Goal: Go to known website: Go to known website

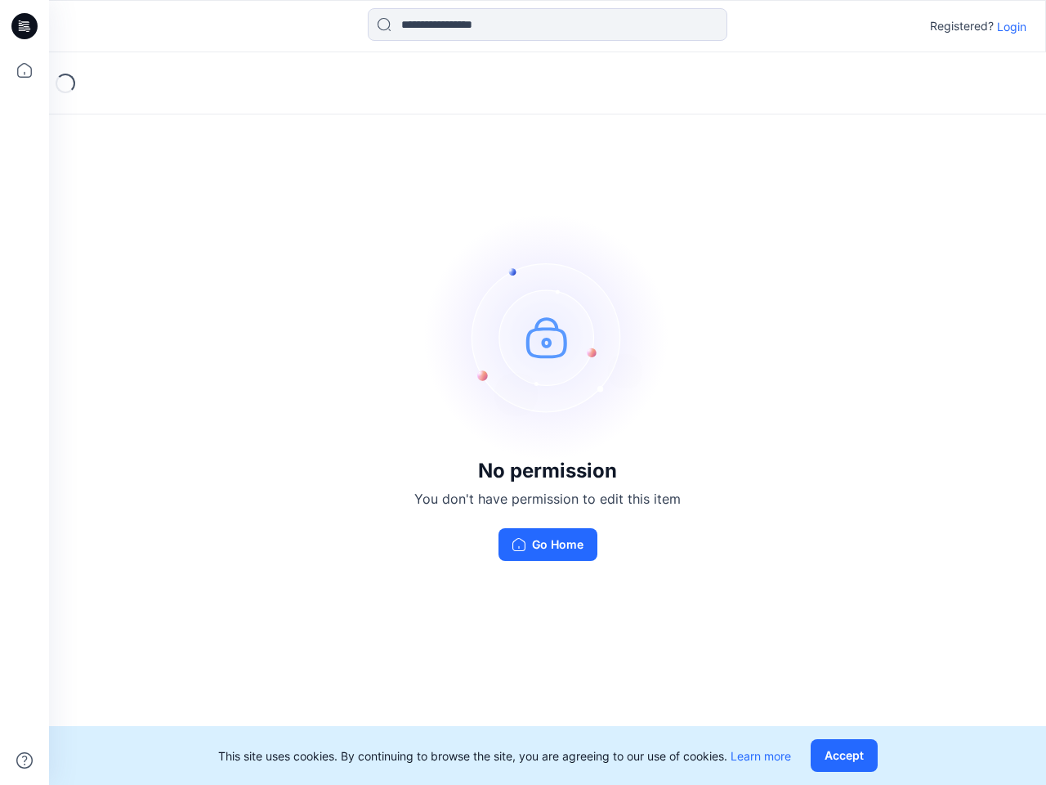
click at [523, 392] on img at bounding box center [547, 336] width 245 height 245
click at [25, 26] on icon at bounding box center [27, 26] width 7 height 1
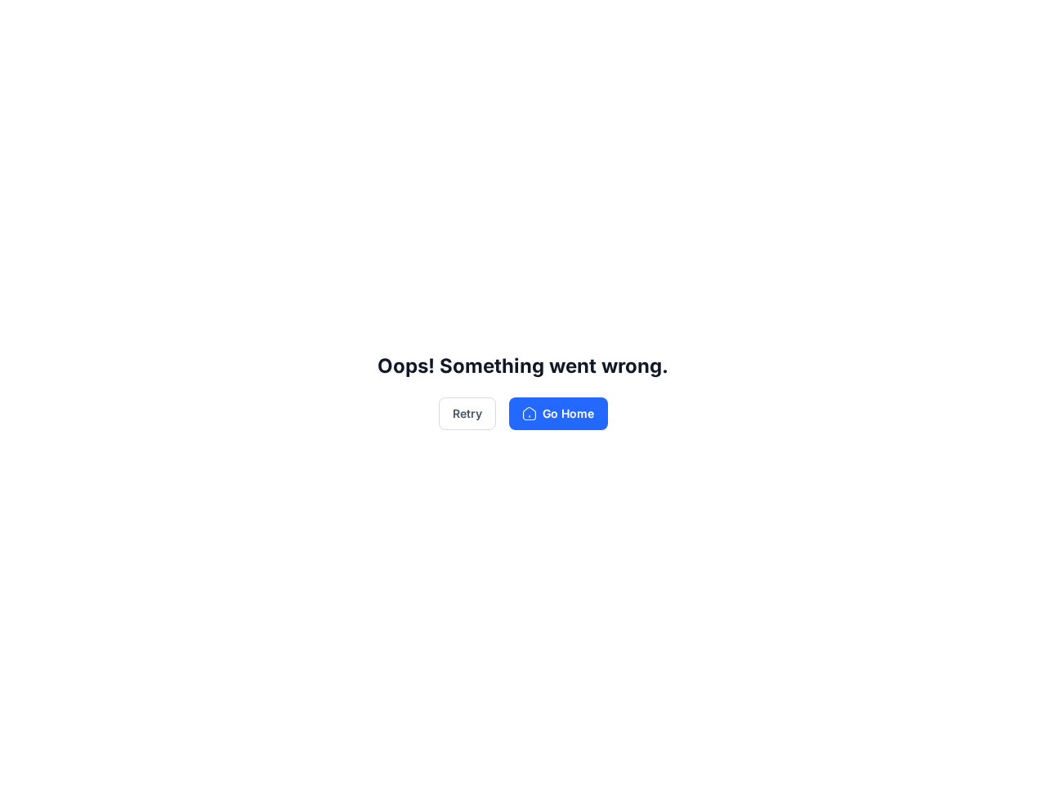
click at [25, 70] on div "Oops! Something went wrong. Retry Go Home" at bounding box center [523, 392] width 1046 height 785
click at [25, 760] on div "Oops! Something went wrong. Retry Go Home" at bounding box center [523, 392] width 1046 height 785
click at [548, 25] on div "Oops! Something went wrong. Retry Go Home" at bounding box center [523, 392] width 1046 height 785
click at [1012, 26] on div "Oops! Something went wrong. Retry Go Home" at bounding box center [523, 392] width 1046 height 785
click at [848, 755] on div "Oops! Something went wrong. Retry Go Home" at bounding box center [523, 392] width 1046 height 785
